Goal: Information Seeking & Learning: Find specific fact

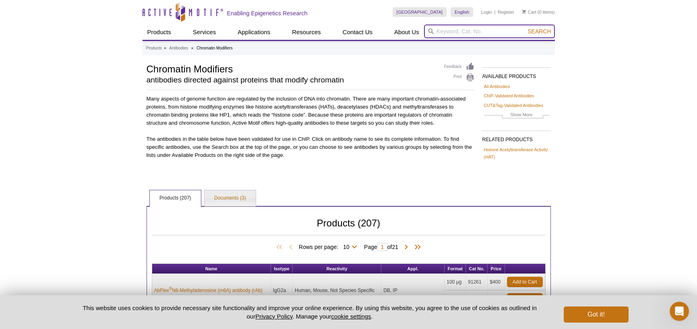
click at [453, 33] on input "search" at bounding box center [489, 32] width 131 height 14
type input "Kdm5c"
click at [525, 28] on button "Search" at bounding box center [539, 31] width 28 height 7
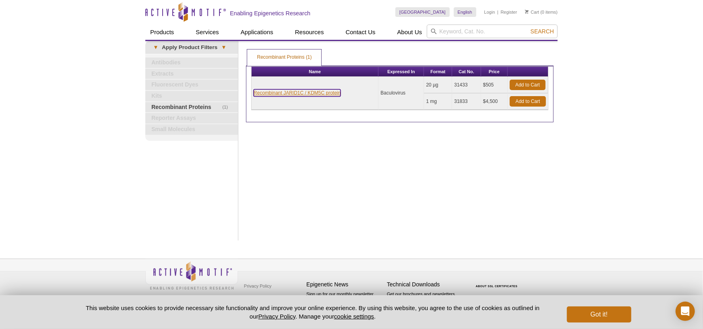
click at [283, 93] on link "Recombinant JARID1C / KDM5C protein" at bounding box center [297, 92] width 87 height 7
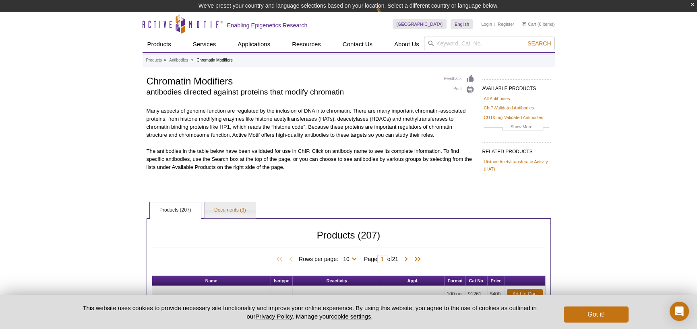
scroll to position [12, 0]
